Goal: Find specific page/section: Find specific page/section

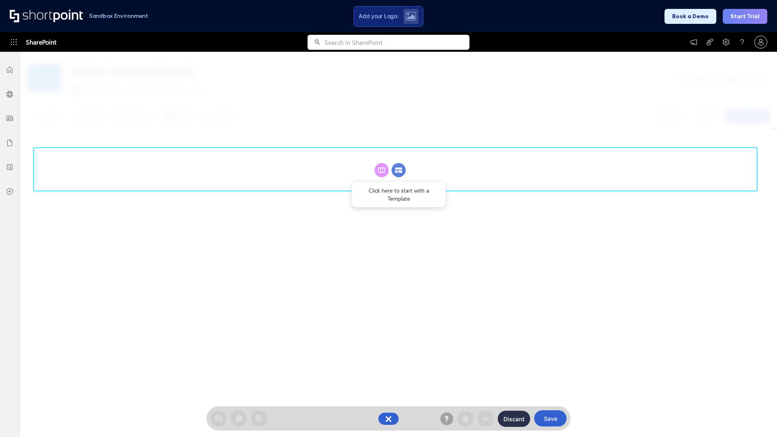
click at [398, 170] on circle at bounding box center [399, 170] width 14 height 14
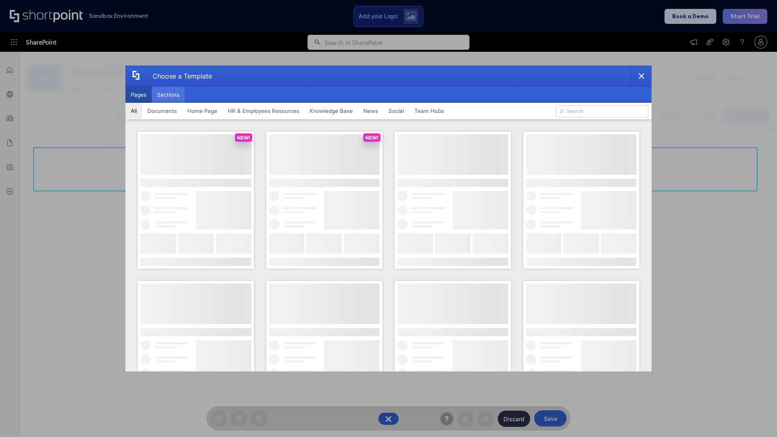
click at [168, 95] on button "Sections" at bounding box center [168, 95] width 33 height 16
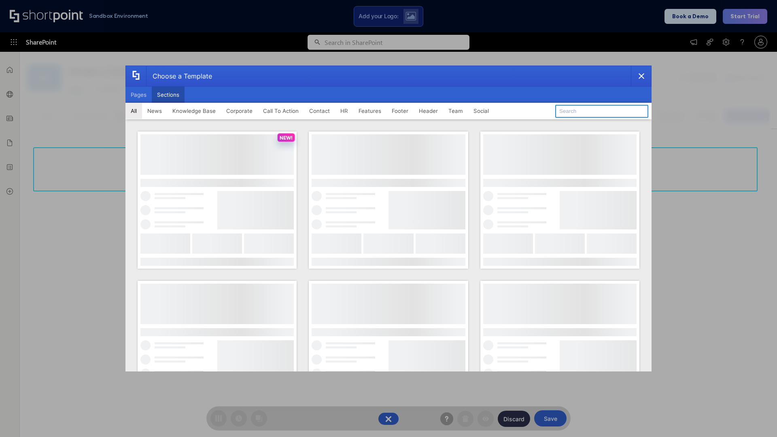
type input "Healthcare Team"
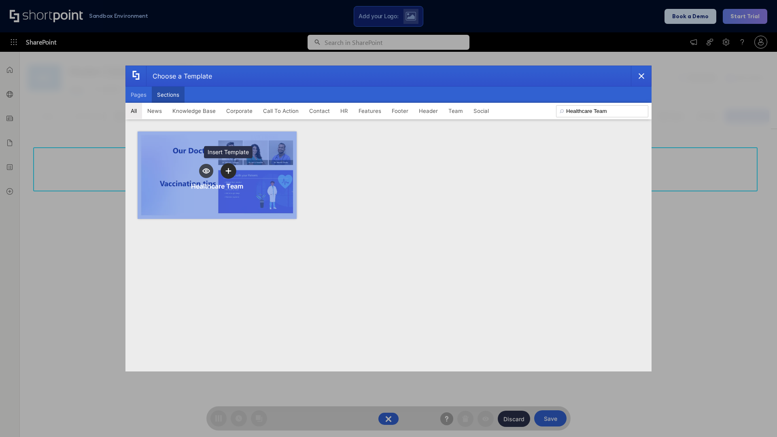
click at [228, 171] on icon "template selector" at bounding box center [228, 171] width 6 height 6
